Goal: Information Seeking & Learning: Learn about a topic

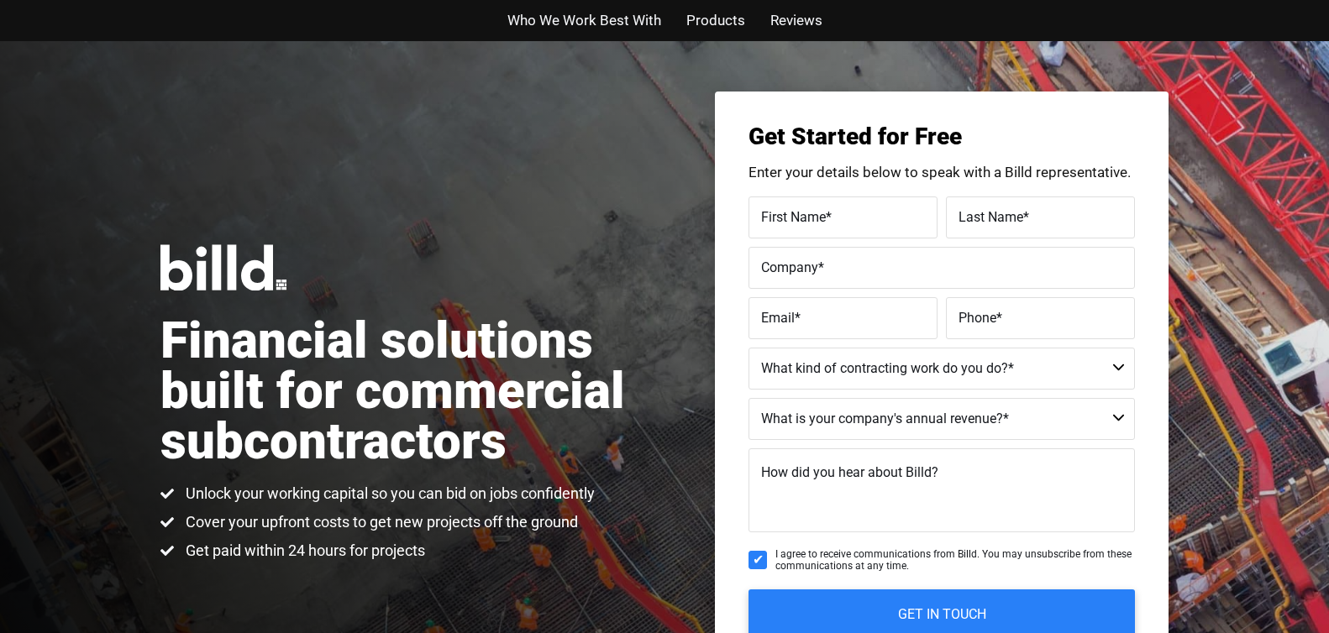
click at [726, 23] on span "Products" at bounding box center [715, 20] width 59 height 24
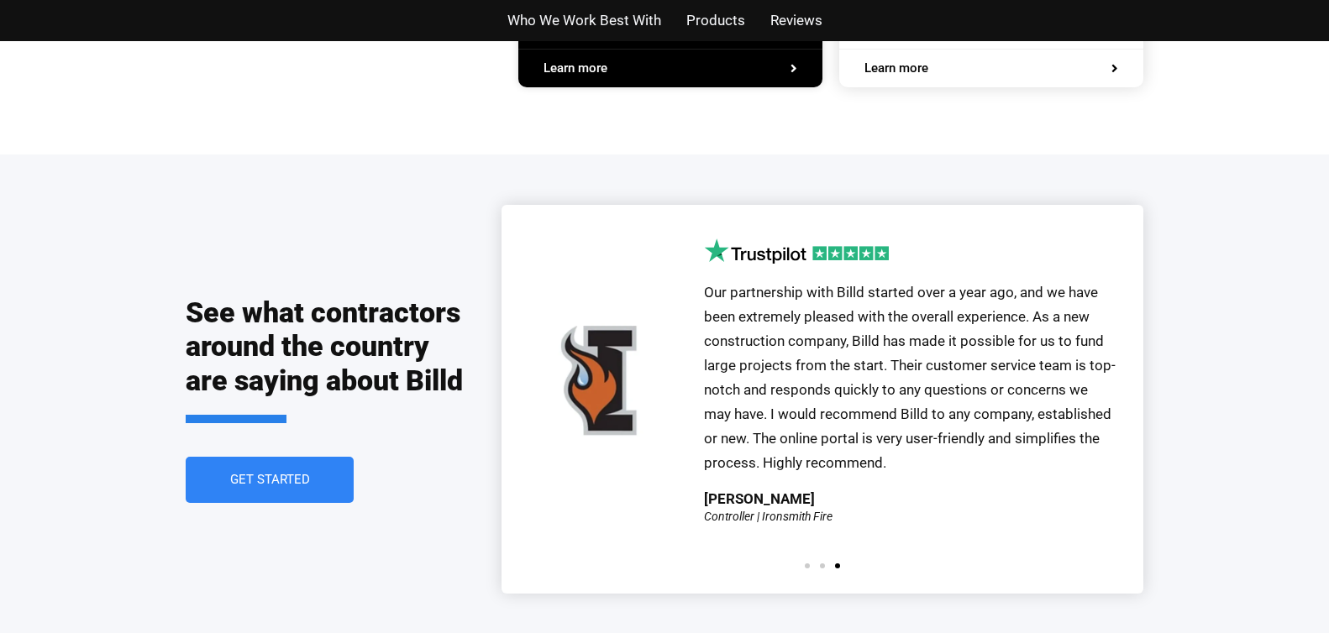
scroll to position [3561, 0]
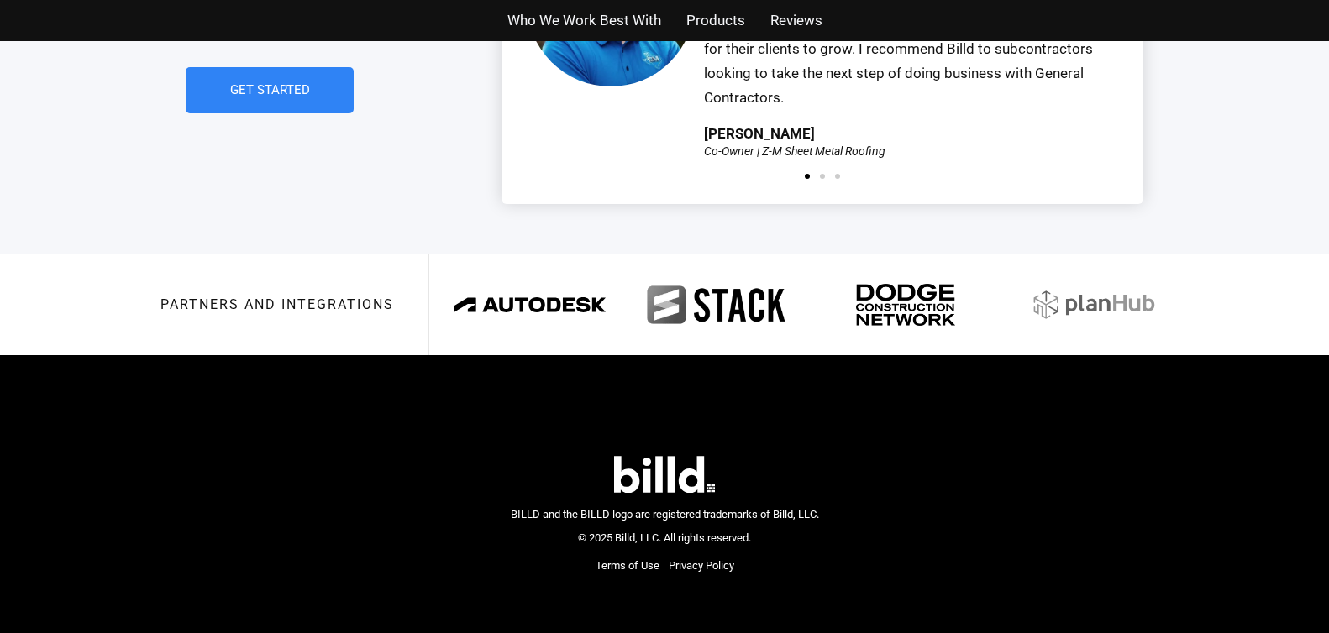
scroll to position [3949, 0]
